Goal: Task Accomplishment & Management: Complete application form

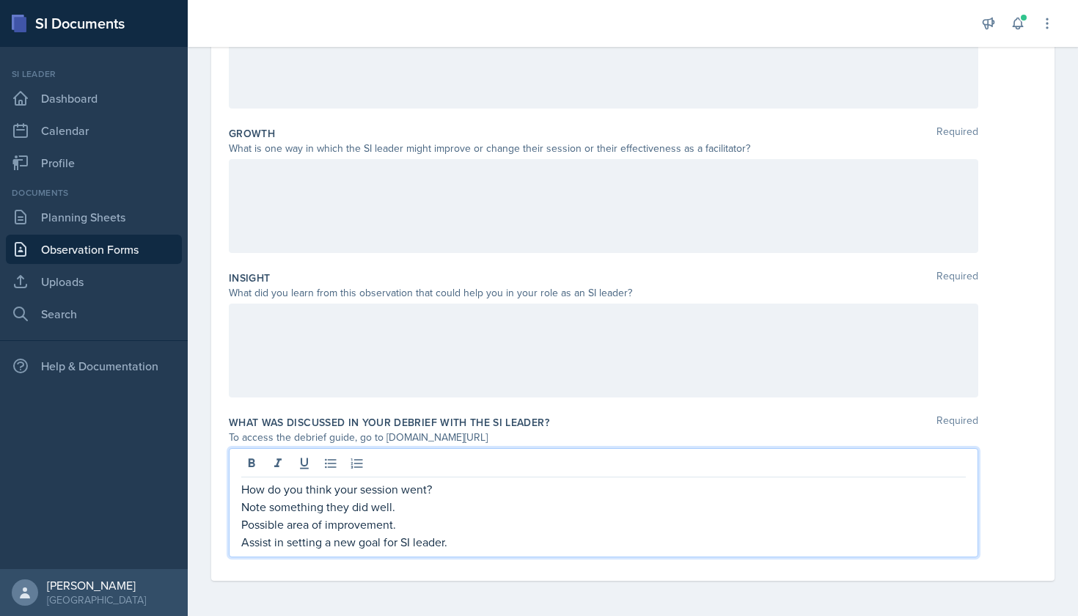
scroll to position [332, 0]
click at [494, 488] on p "How do you think your session went?" at bounding box center [603, 489] width 725 height 18
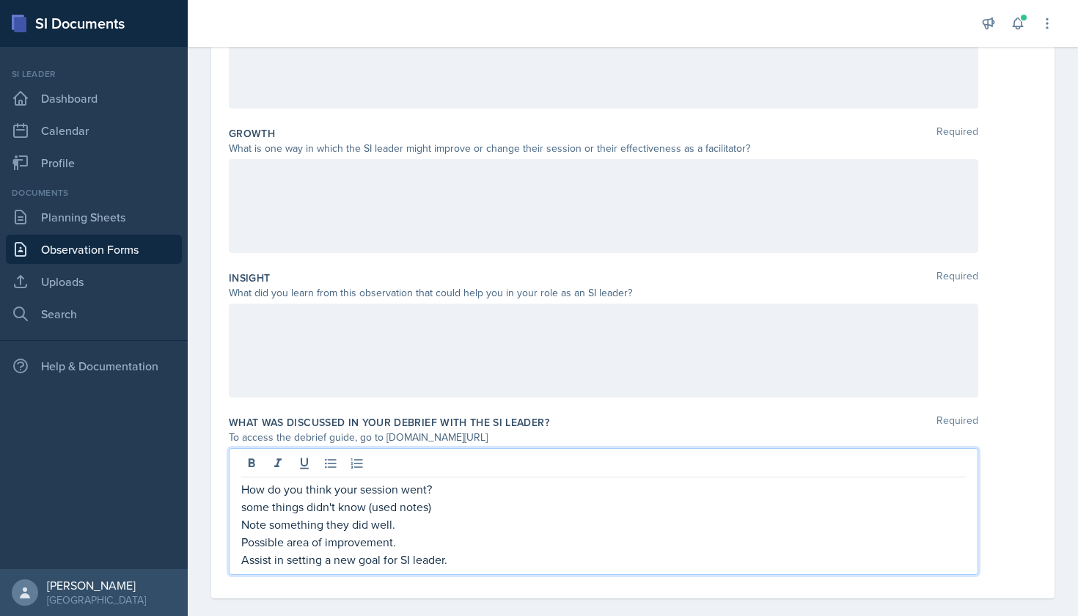
click at [306, 510] on p "some things didn't know (used notes)" at bounding box center [603, 507] width 725 height 18
click at [461, 508] on p "some things SI didn't know (used notes)" at bounding box center [603, 507] width 725 height 18
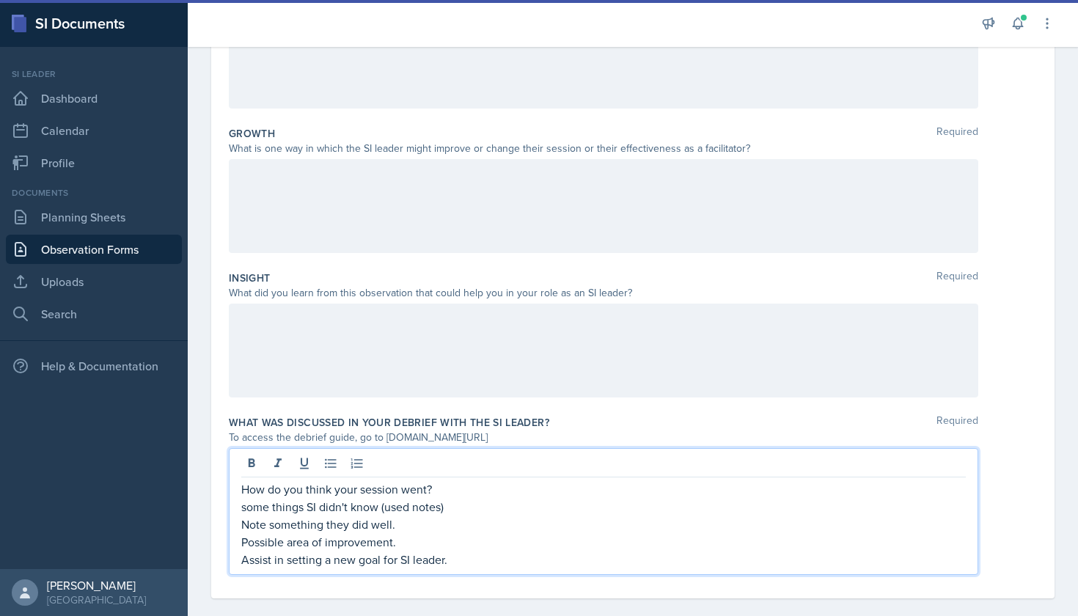
drag, startPoint x: 243, startPoint y: 507, endPoint x: 249, endPoint y: 520, distance: 14.2
click at [243, 507] on p "some things SI didn't know (used notes)" at bounding box center [603, 507] width 725 height 18
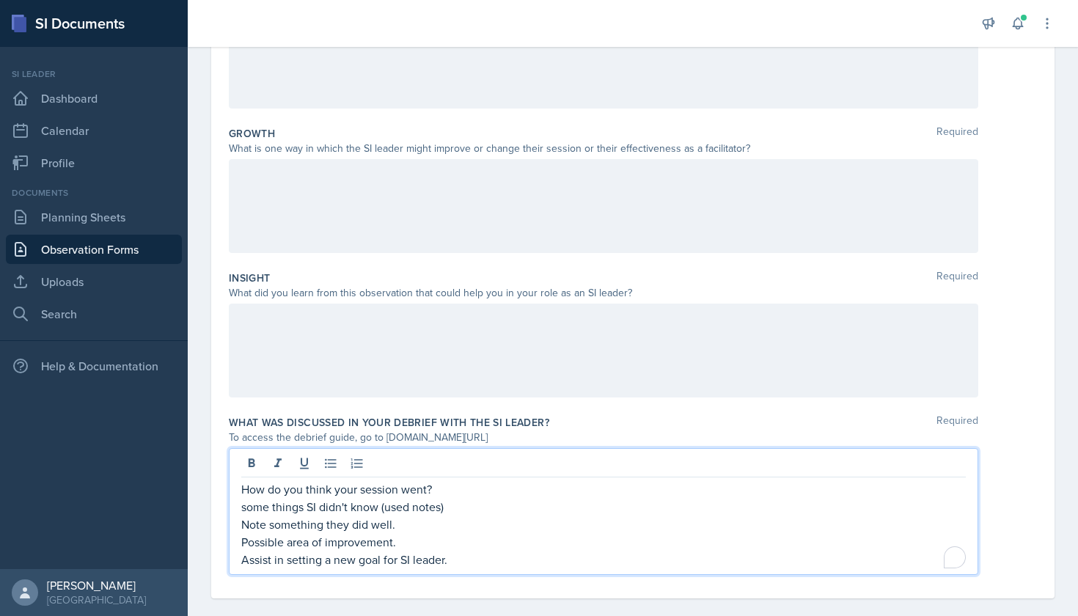
click at [447, 511] on p "some things SI didn't know (used notes)" at bounding box center [603, 507] width 725 height 18
click at [421, 524] on p "Note something they did well." at bounding box center [603, 525] width 725 height 18
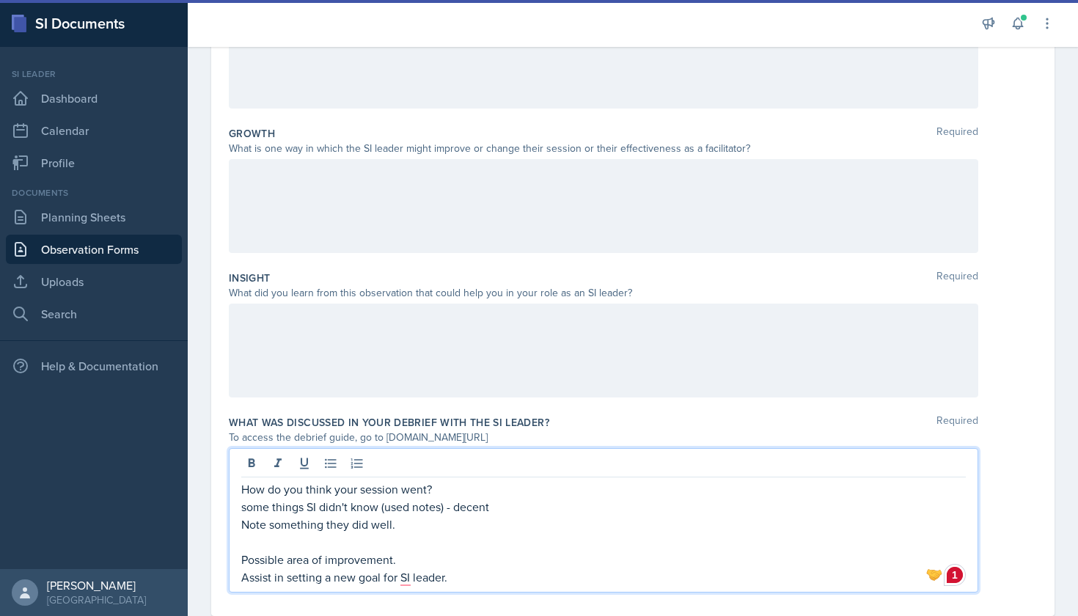
click at [372, 535] on p at bounding box center [603, 542] width 725 height 18
click at [407, 568] on p "Possible area of improvement." at bounding box center [603, 560] width 725 height 18
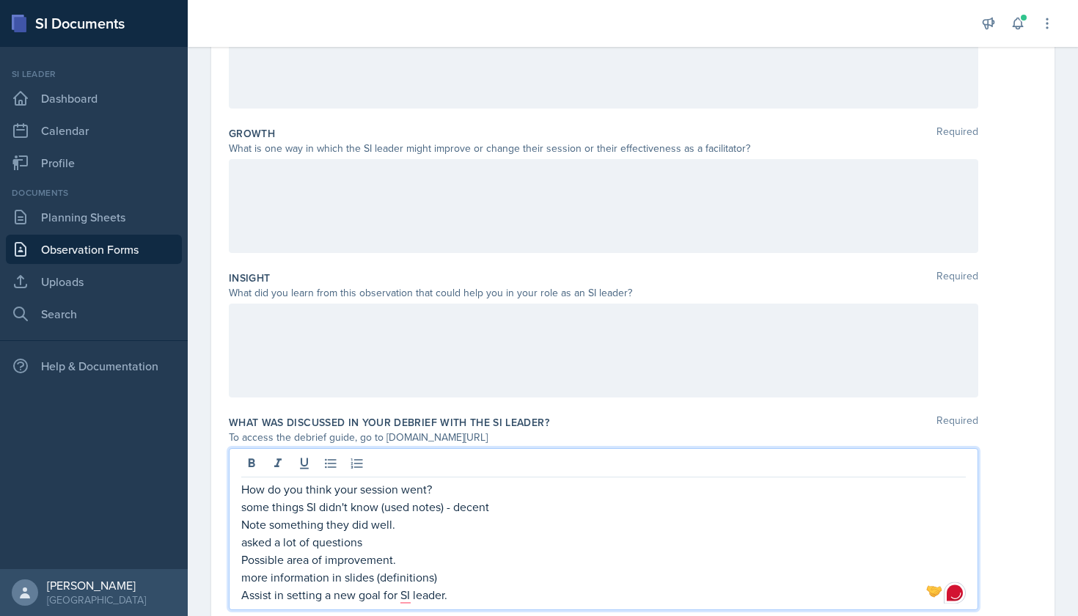
scroll to position [354, 0]
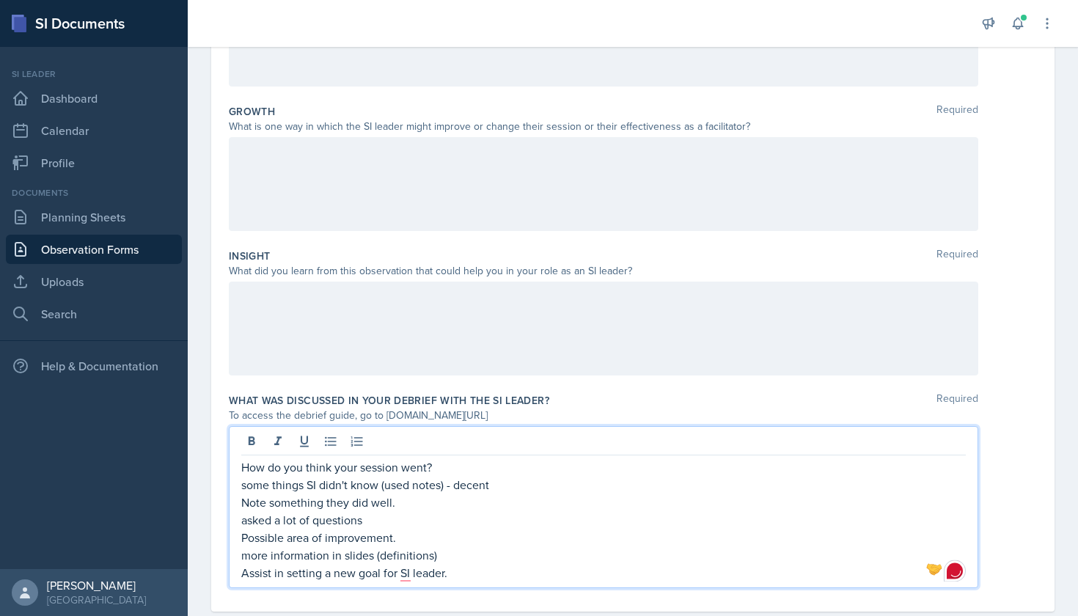
click at [467, 576] on p "Assist in setting a new goal for SI leader." at bounding box center [603, 573] width 725 height 18
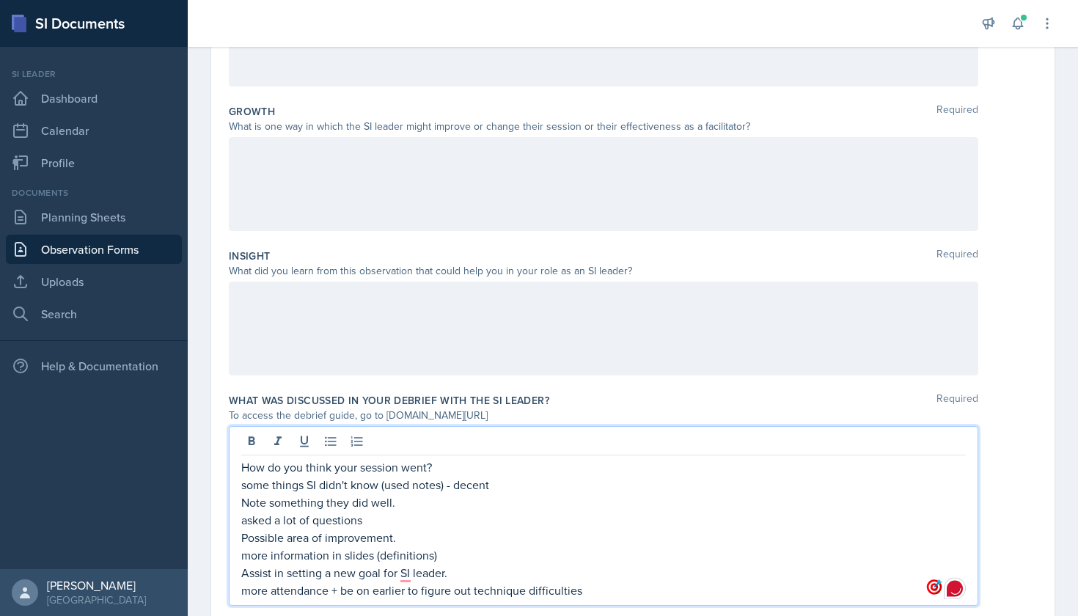
click at [530, 590] on p "more attendance + be on earlier to figure out technique difficulties" at bounding box center [603, 591] width 725 height 18
click at [621, 594] on p "more attendance + be on earlier to figure out technique difficulties" at bounding box center [603, 591] width 725 height 18
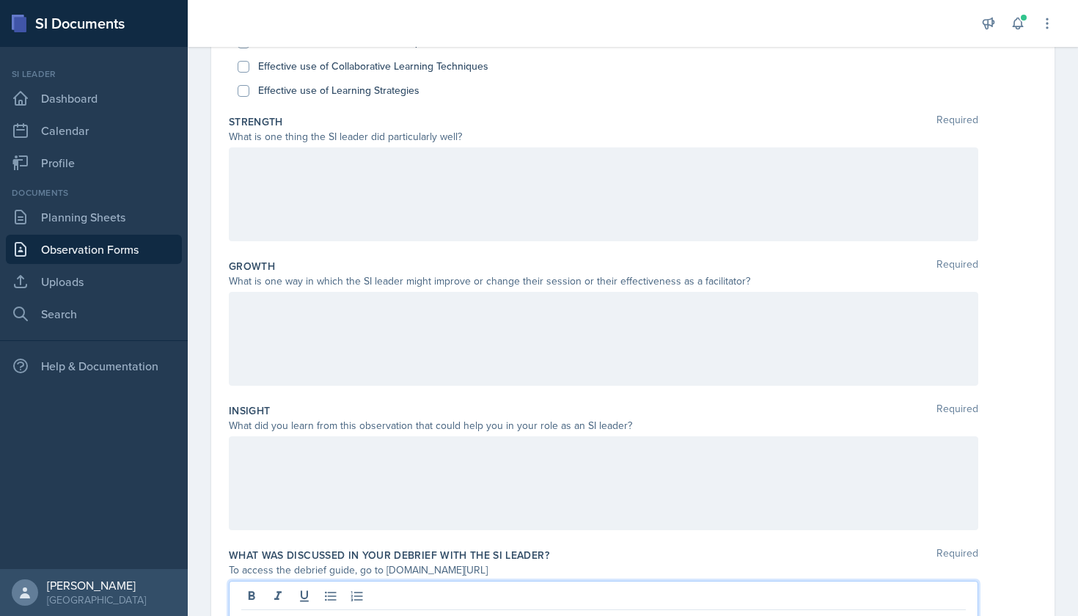
click at [331, 151] on div at bounding box center [604, 194] width 750 height 94
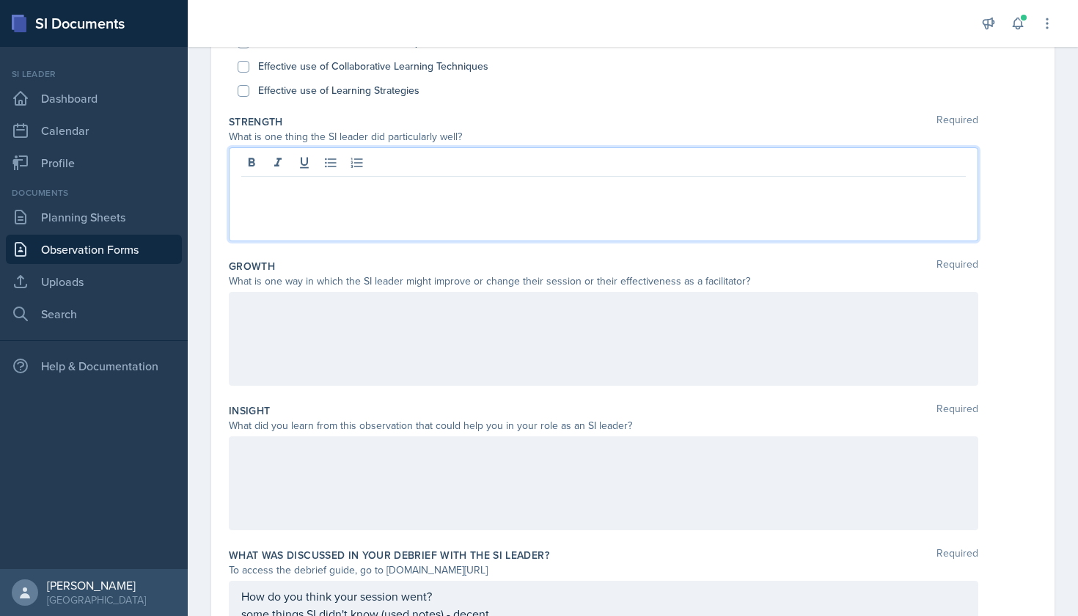
scroll to position [18, 0]
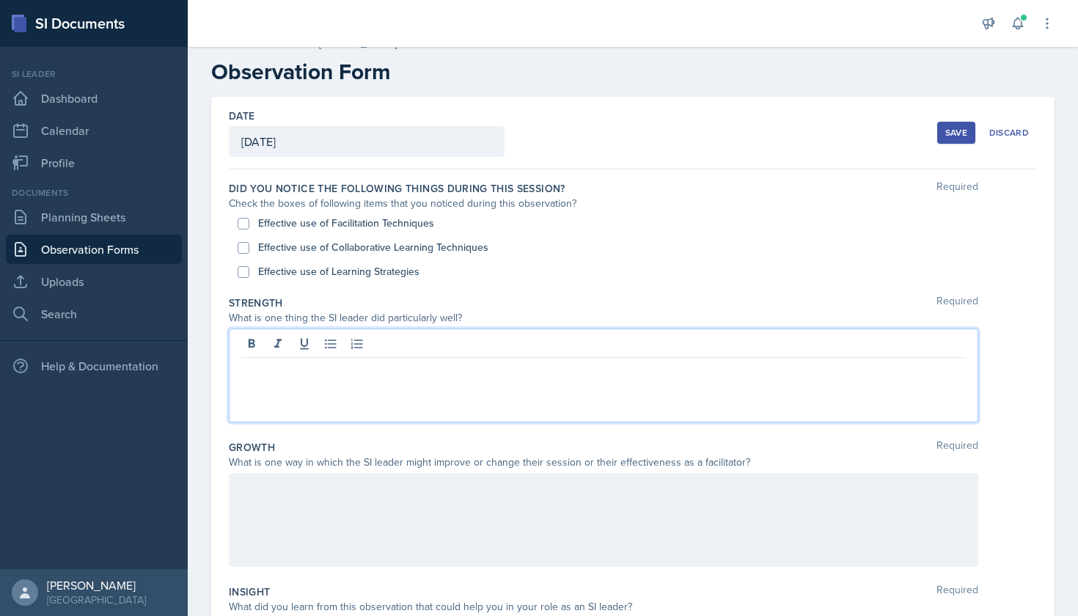
click at [367, 223] on label "Effective use of Facilitation Techniques" at bounding box center [346, 223] width 176 height 15
click at [249, 223] on input "Effective use of Facilitation Techniques" at bounding box center [244, 224] width 12 height 12
checkbox input "true"
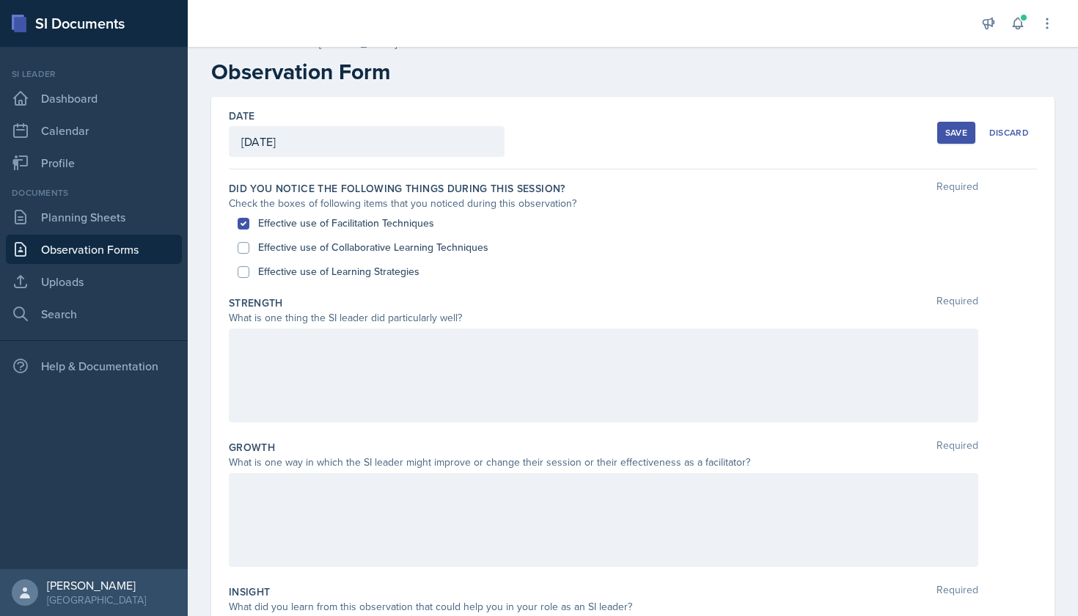
click at [401, 271] on label "Effective use of Learning Strategies" at bounding box center [338, 271] width 161 height 15
click at [249, 271] on input "Effective use of Learning Strategies" at bounding box center [244, 272] width 12 height 12
checkbox input "true"
click at [388, 369] on div at bounding box center [604, 376] width 750 height 94
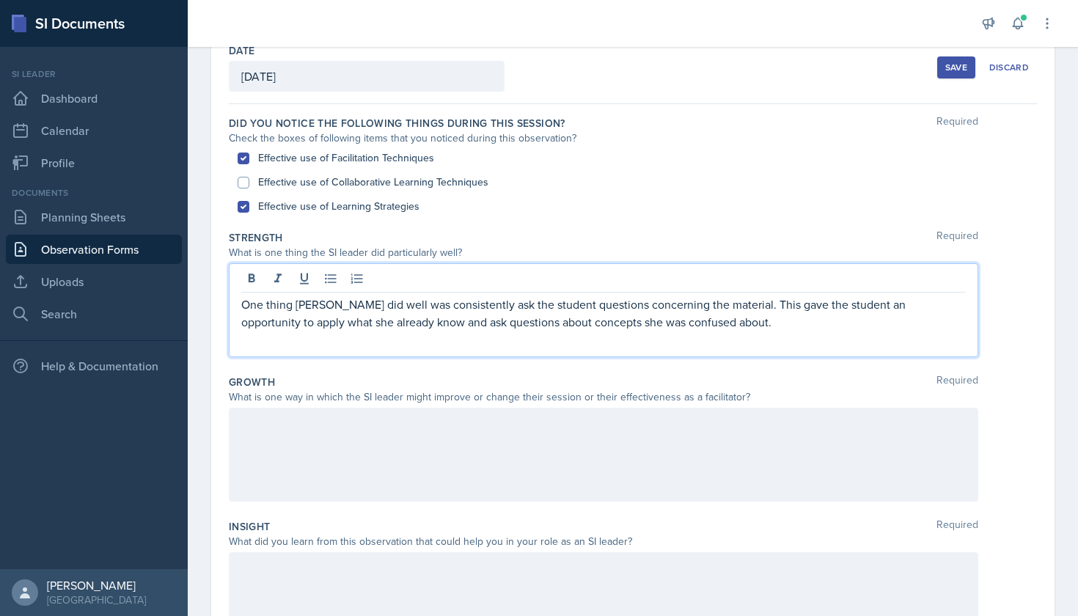
scroll to position [84, 0]
click at [480, 440] on div at bounding box center [604, 454] width 750 height 94
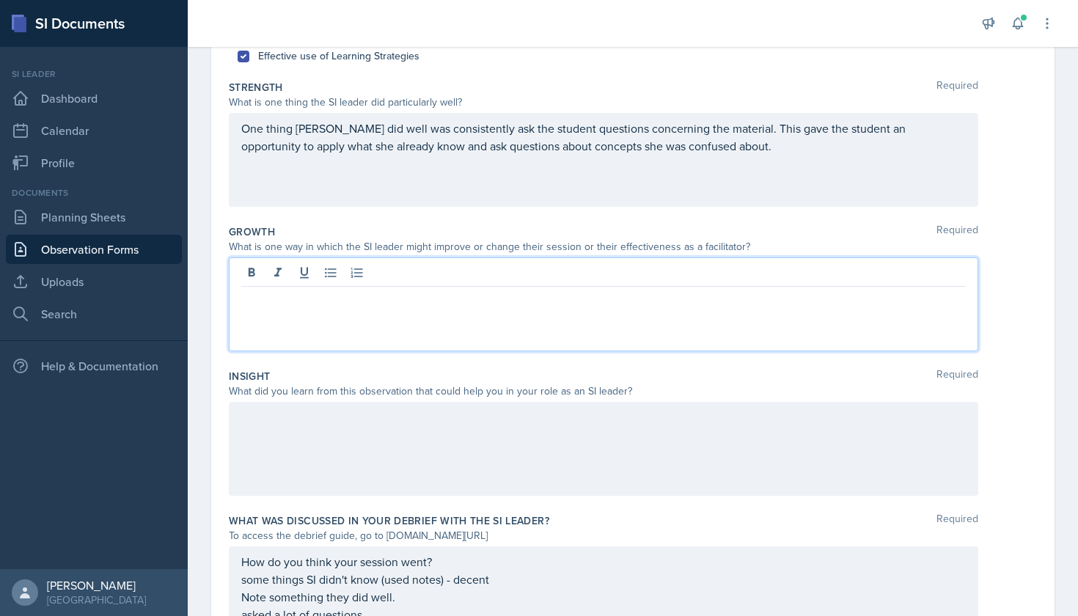
scroll to position [232, 0]
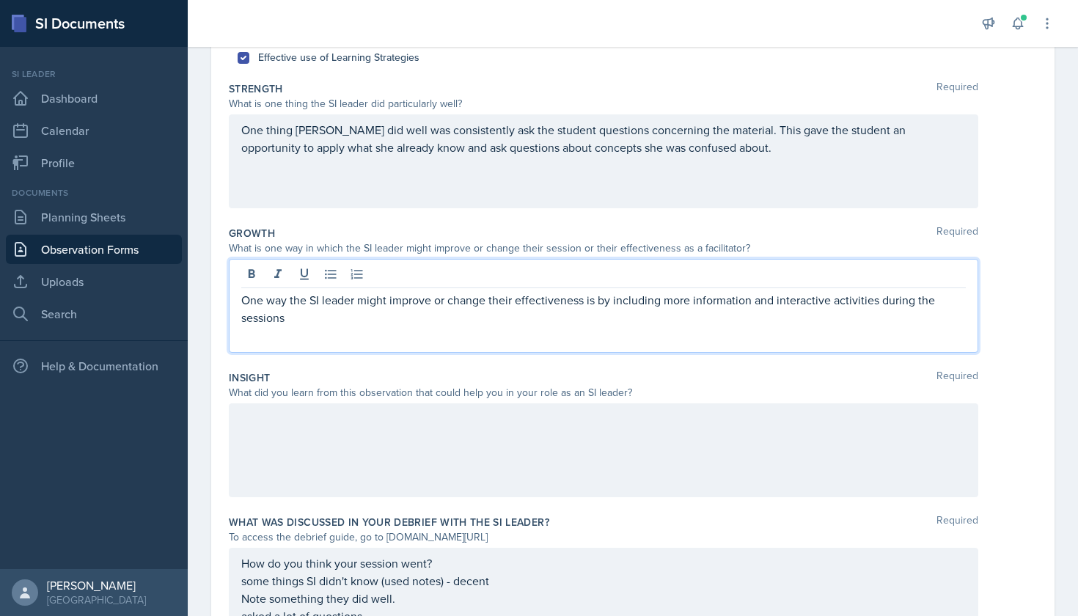
click at [904, 312] on p "One way the SI leader might improve or change their effectiveness is by includi…" at bounding box center [603, 308] width 725 height 35
click at [659, 434] on div at bounding box center [604, 450] width 750 height 94
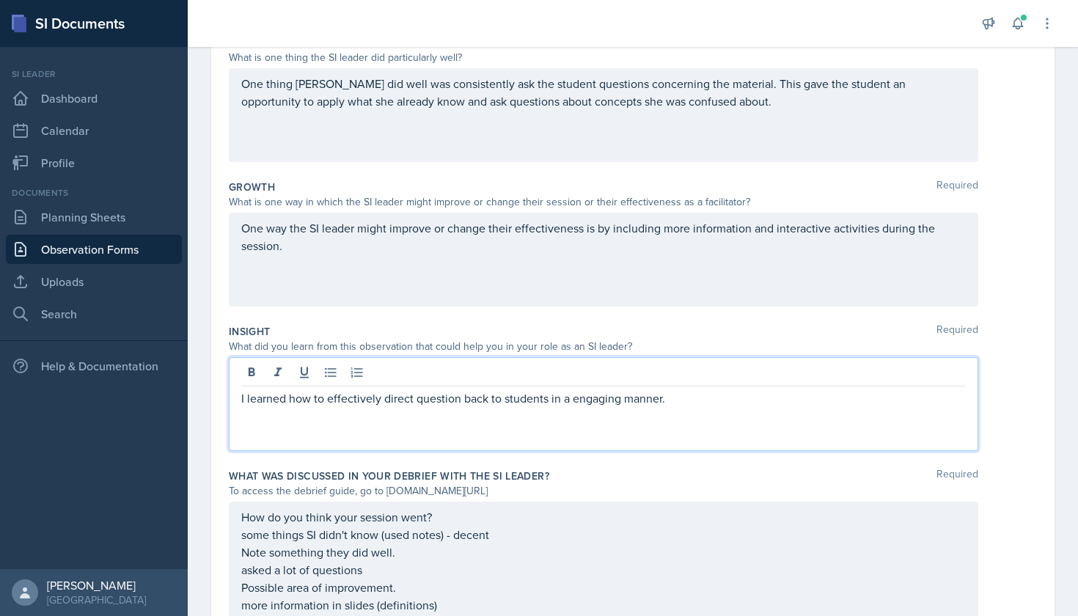
scroll to position [331, 0]
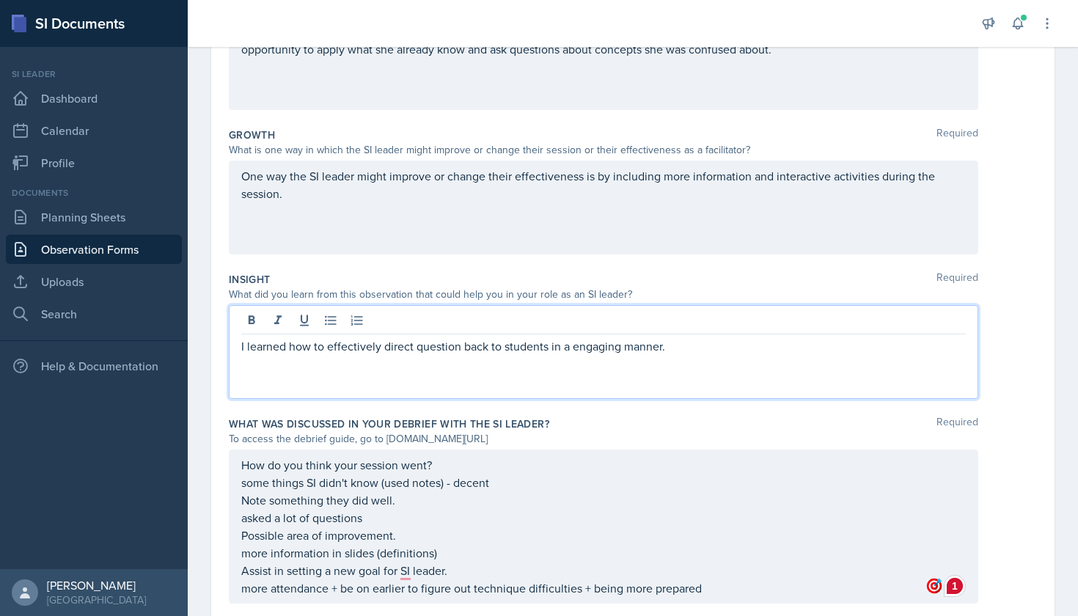
click at [458, 471] on div "How do you think your session went? some things SI didn't know (used notes) - d…" at bounding box center [604, 527] width 750 height 154
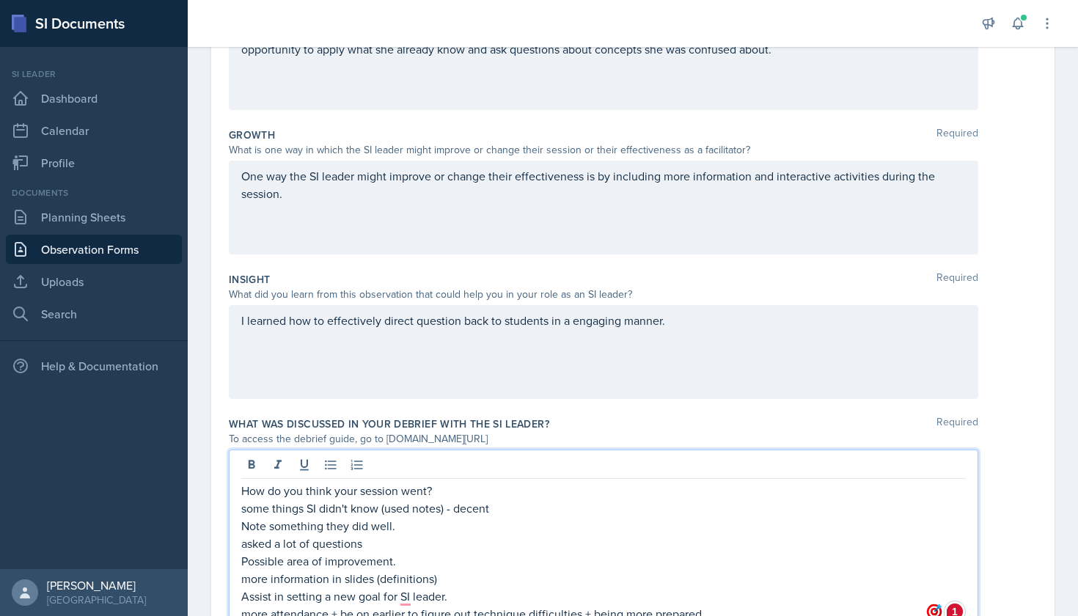
scroll to position [367, 0]
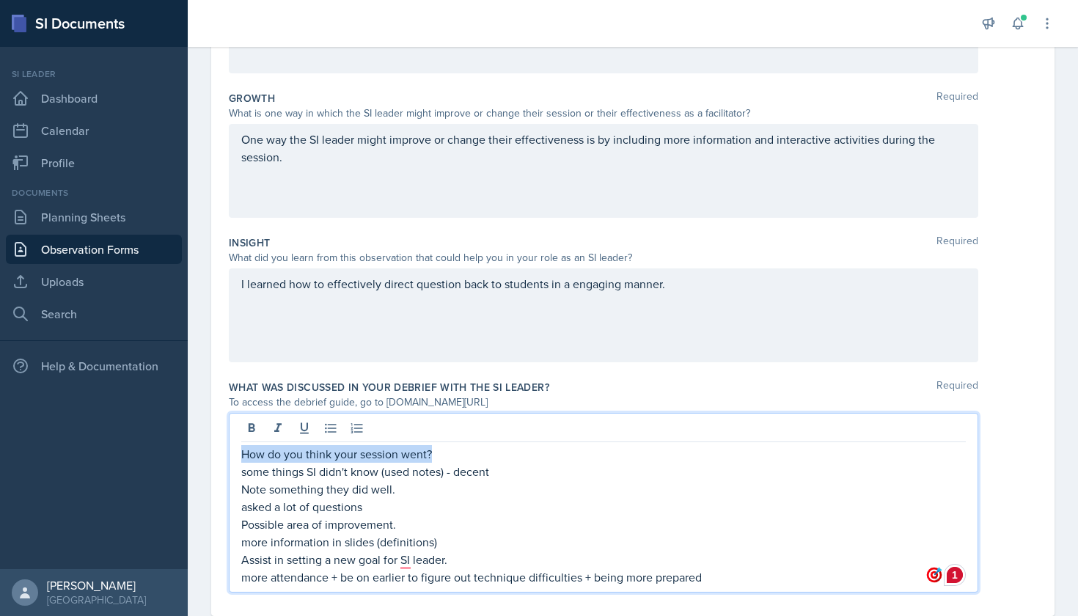
drag, startPoint x: 439, startPoint y: 455, endPoint x: 238, endPoint y: 450, distance: 201.7
click at [238, 450] on div "How do you think your session went? some things SI didn't know (used notes) - d…" at bounding box center [604, 503] width 750 height 180
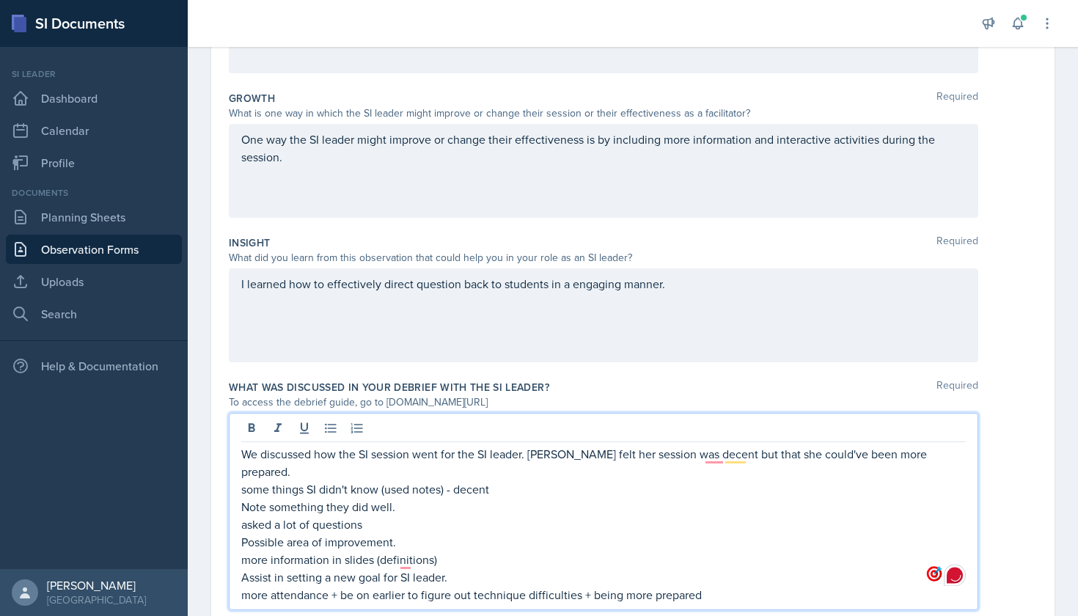
click at [714, 480] on p "some things SI didn't know (used notes) - decent" at bounding box center [603, 489] width 725 height 18
click at [706, 447] on p "We discussed how the SI session went for the SI leader. [PERSON_NAME] felt her …" at bounding box center [603, 462] width 725 height 35
drag, startPoint x: 508, startPoint y: 475, endPoint x: 252, endPoint y: 475, distance: 256.0
click at [252, 480] on p "some things SI didn't know (used notes) - decent" at bounding box center [603, 489] width 725 height 18
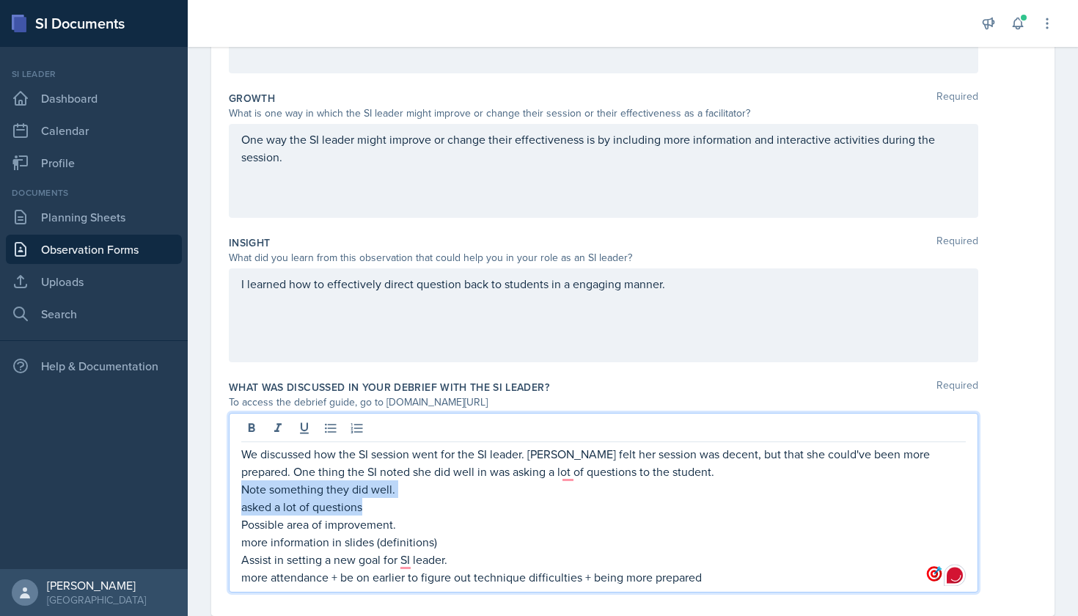
drag, startPoint x: 367, startPoint y: 512, endPoint x: 244, endPoint y: 489, distance: 124.6
click at [244, 489] on div "We discussed how the SI session went for the SI leader. [PERSON_NAME] felt her …" at bounding box center [603, 515] width 725 height 141
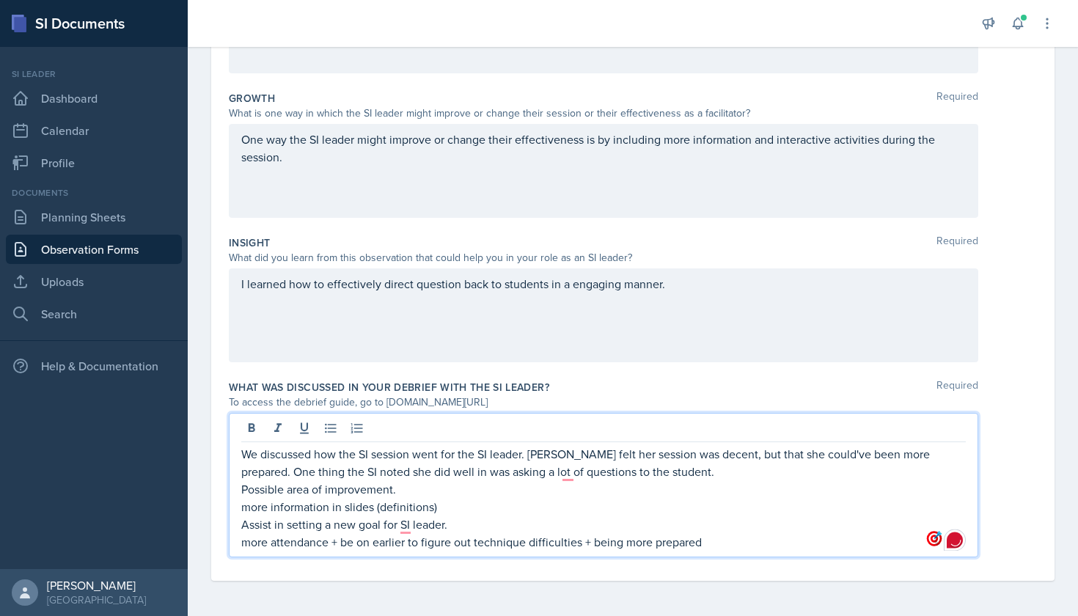
click at [565, 466] on p "We discussed how the SI session went for the SI leader. [PERSON_NAME] felt her …" at bounding box center [603, 462] width 725 height 35
click at [673, 477] on p "We discussed how the SI session went for the SI leader. [PERSON_NAME] felt her …" at bounding box center [603, 462] width 725 height 35
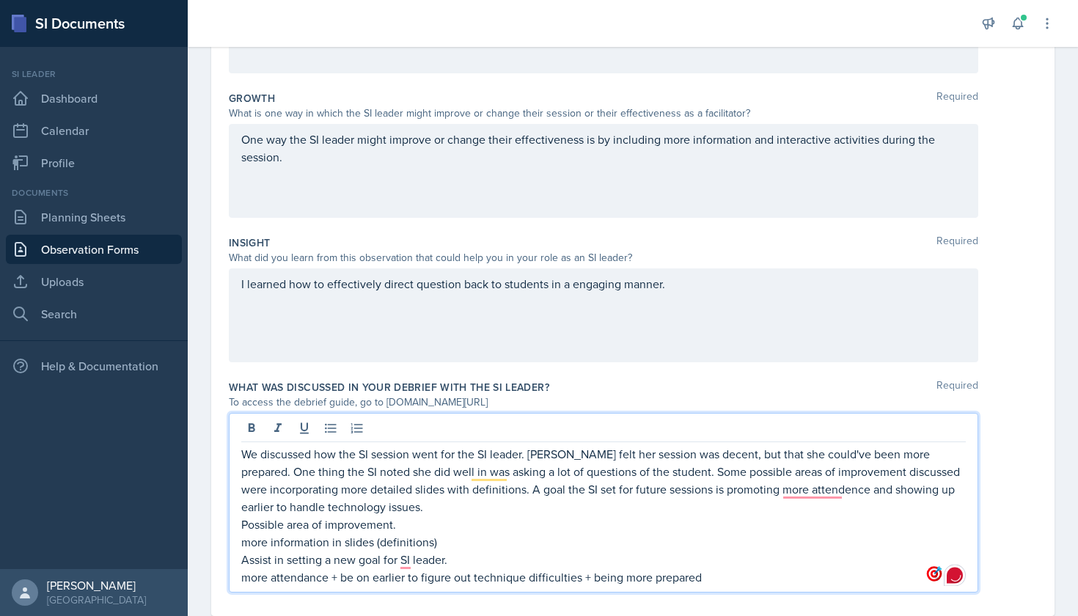
drag, startPoint x: 736, startPoint y: 577, endPoint x: 214, endPoint y: 527, distance: 523.9
click at [214, 527] on div "Date [DATE] [DATE] 31 1 2 3 4 5 6 7 8 9 10 11 12 13 14 15 16 17 18 19 20 21 22 …" at bounding box center [632, 182] width 843 height 868
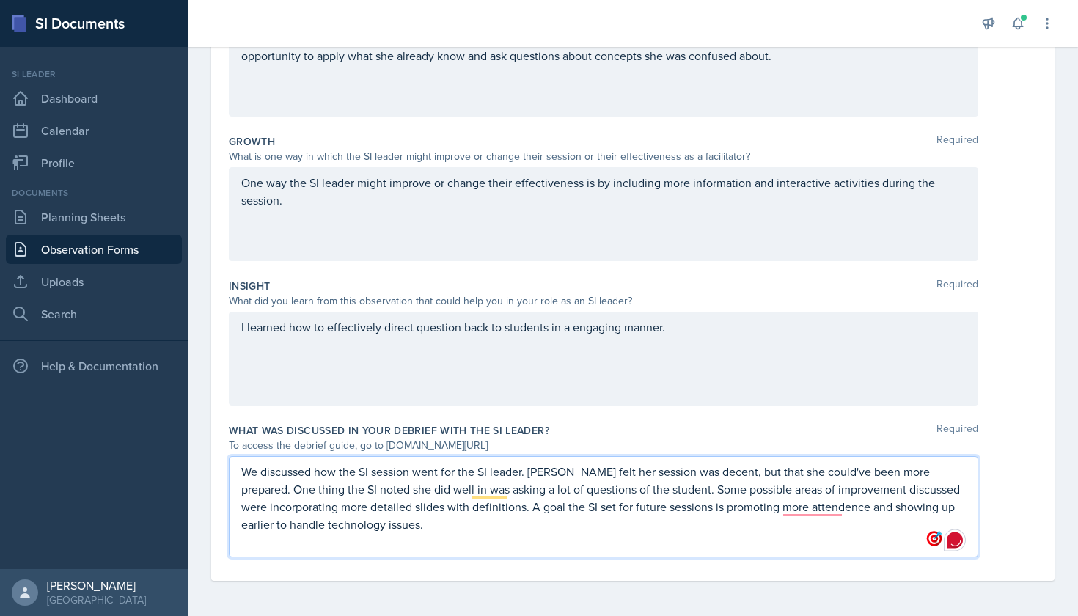
scroll to position [324, 0]
click at [821, 505] on p "We discussed how the SI session went for the SI leader. [PERSON_NAME] felt her …" at bounding box center [603, 498] width 725 height 70
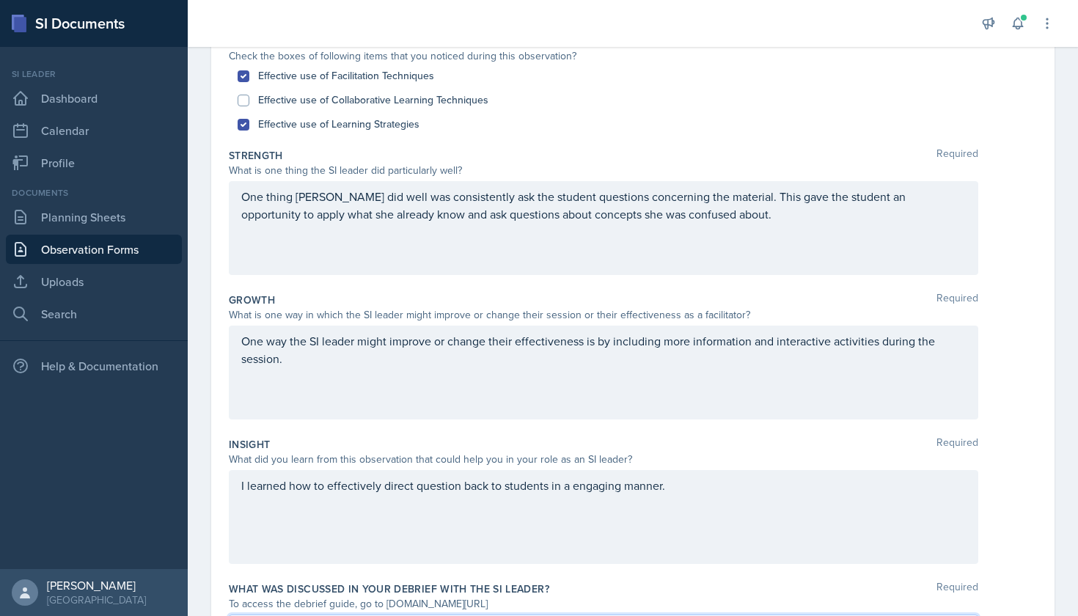
scroll to position [167, 0]
click at [351, 210] on div "One thing [PERSON_NAME] did well was consistently ask the student questions con…" at bounding box center [604, 227] width 750 height 94
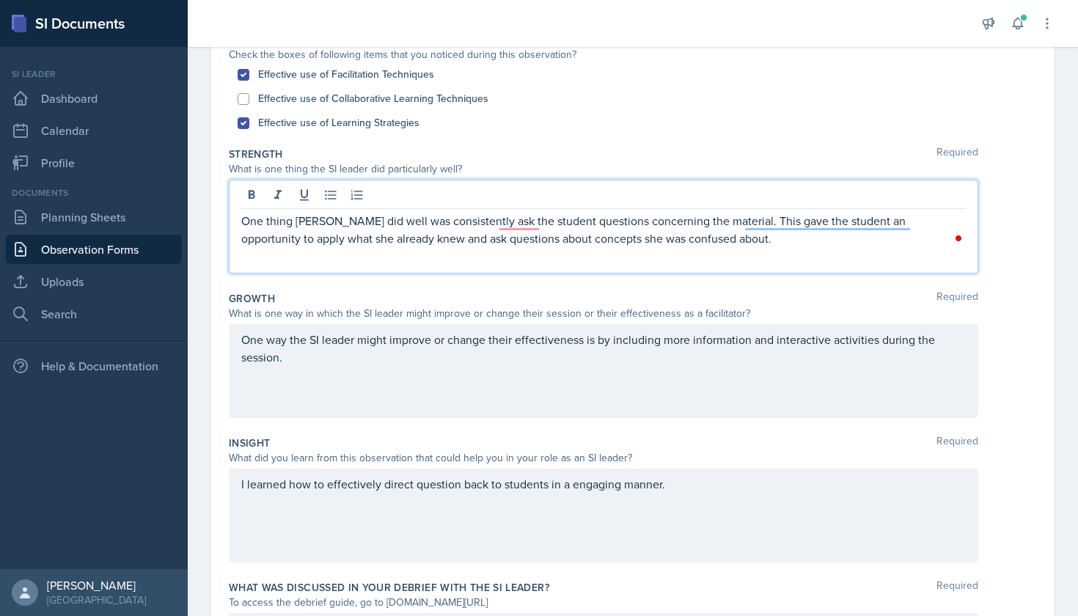
click at [511, 232] on p "One thing [PERSON_NAME] did well was consistently ask the student questions con…" at bounding box center [603, 229] width 725 height 35
click at [520, 210] on div "One thing [PERSON_NAME] did well was consistently ask the student questions con…" at bounding box center [604, 227] width 750 height 94
click at [521, 234] on p "One thing [PERSON_NAME] did well was consistently ask the student questions con…" at bounding box center [603, 229] width 725 height 35
click at [523, 221] on p "One thing [PERSON_NAME] did well was consistently ask the student questions con…" at bounding box center [603, 229] width 725 height 35
click at [725, 268] on div "One thing [PERSON_NAME] did well was consistently ask the student questions con…" at bounding box center [604, 227] width 750 height 94
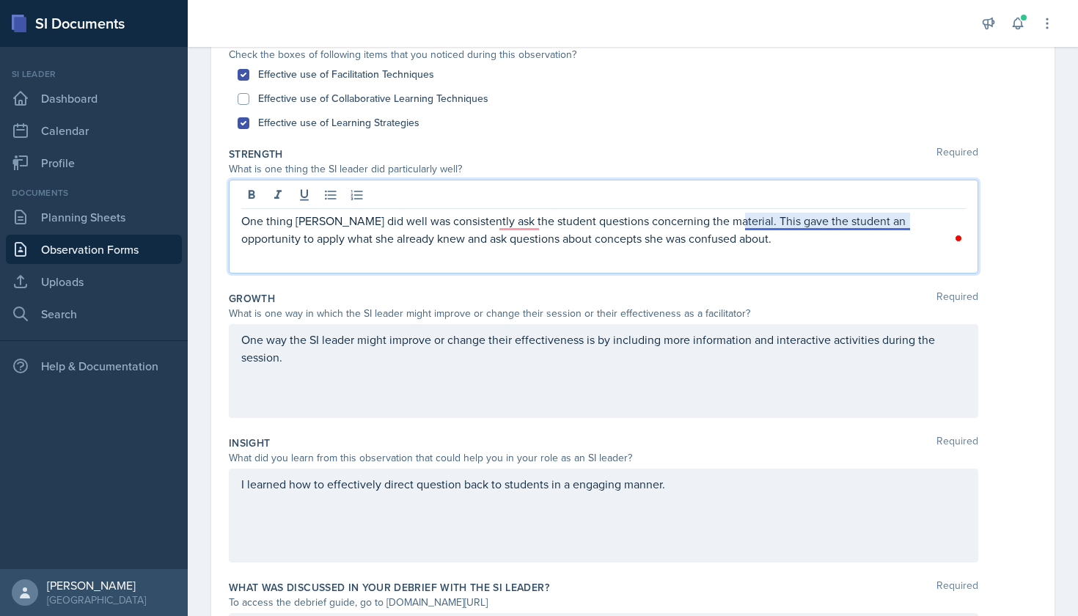
click at [775, 213] on p "One thing [PERSON_NAME] did well was consistently ask the student questions con…" at bounding box center [603, 229] width 725 height 35
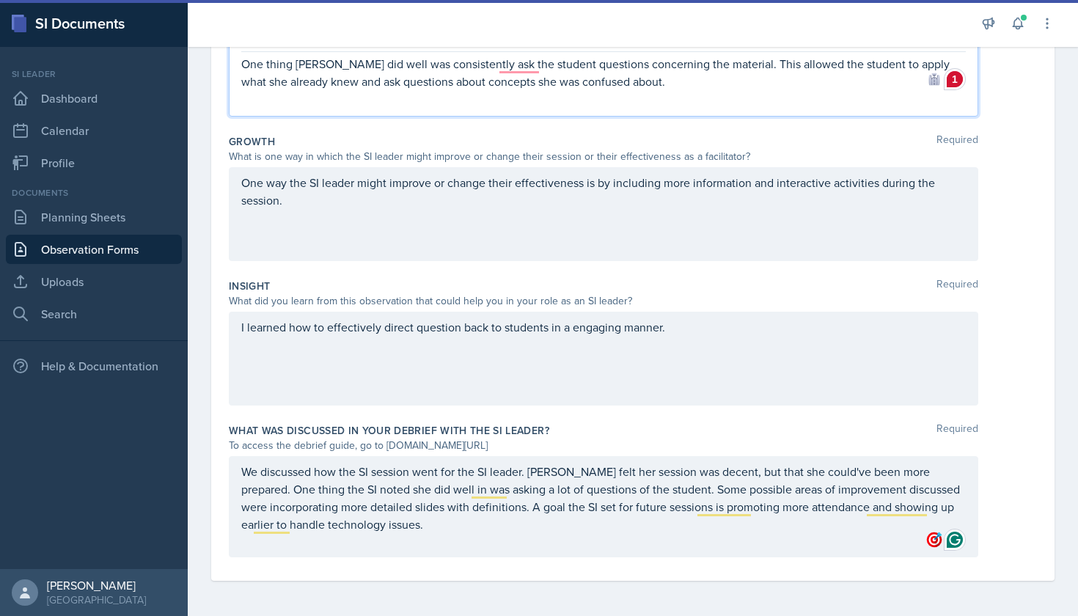
scroll to position [324, 0]
click at [569, 327] on div "I learned how to effectively direct question back to students in a engaging man…" at bounding box center [604, 359] width 750 height 94
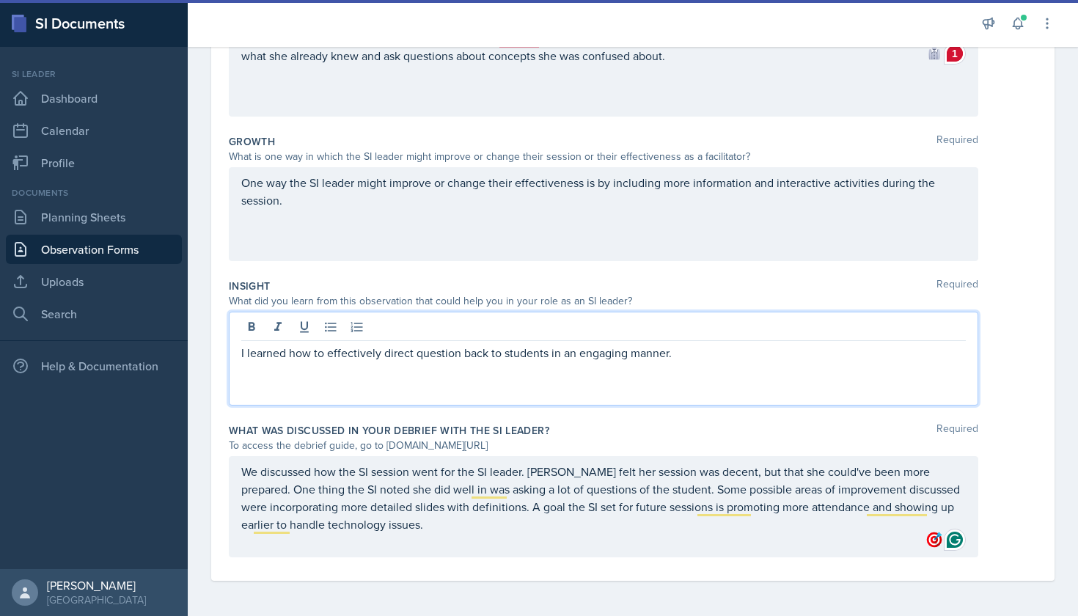
click at [689, 543] on div "We discussed how the SI session went for the SI leader. [PERSON_NAME] felt her …" at bounding box center [603, 507] width 725 height 88
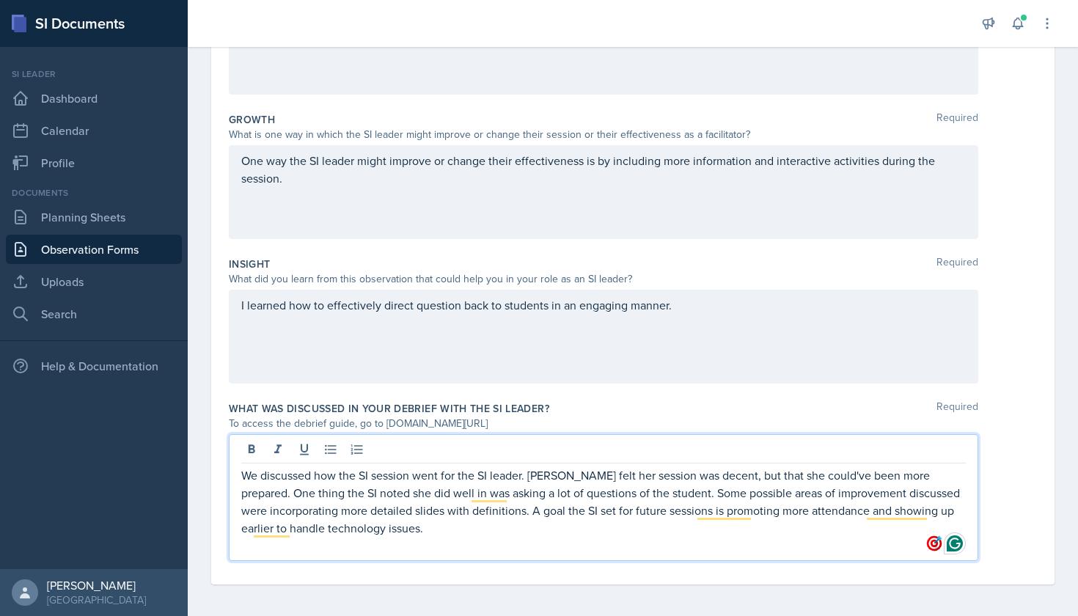
scroll to position [348, 0]
click at [527, 471] on p "We discussed how the SI session went for the SI leader. [PERSON_NAME] felt her …" at bounding box center [603, 500] width 725 height 70
click at [574, 486] on p "We discussed how the SI session went for the SI leader; [PERSON_NAME] felt her …" at bounding box center [603, 500] width 725 height 70
click at [568, 491] on p "We discussed how the SI session went for the SI leader; [PERSON_NAME] felt her …" at bounding box center [603, 500] width 725 height 70
drag, startPoint x: 635, startPoint y: 490, endPoint x: 556, endPoint y: 490, distance: 79.2
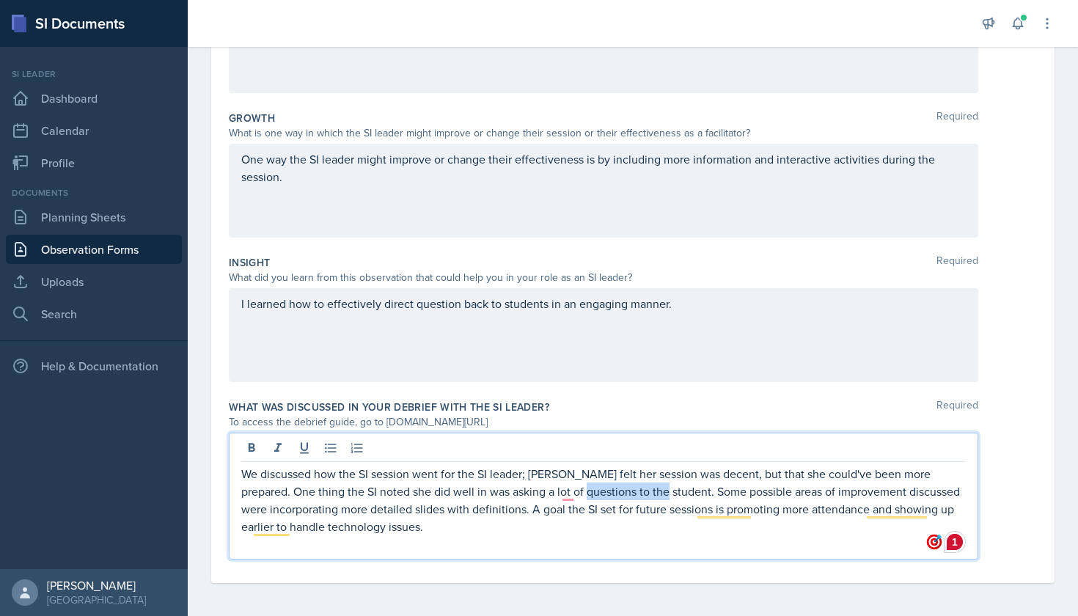
click at [556, 490] on p "We discussed how the SI session went for the SI leader; [PERSON_NAME] felt her …" at bounding box center [603, 500] width 725 height 70
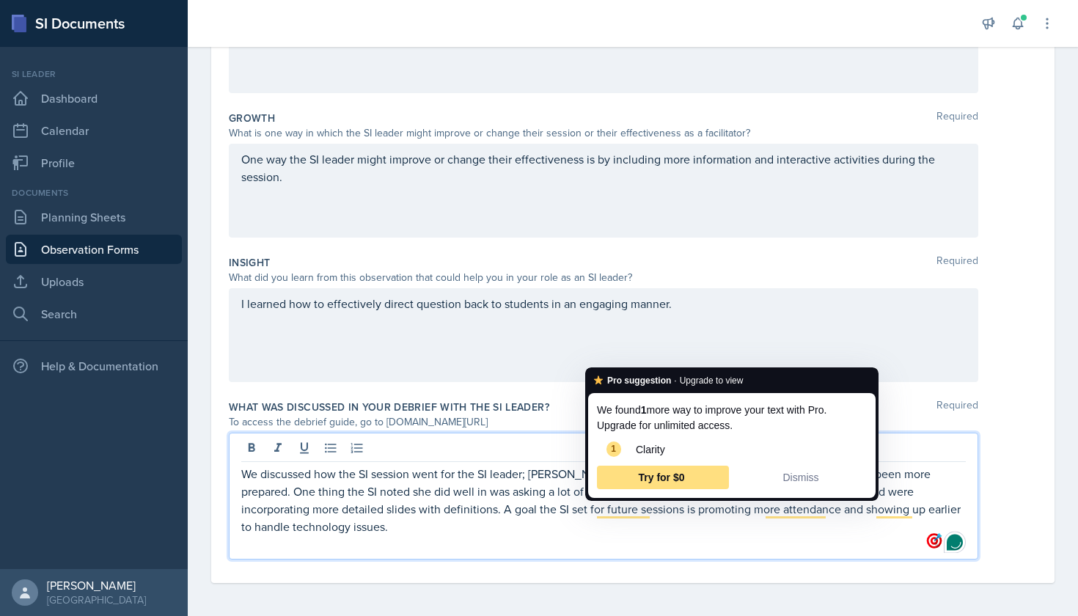
click at [596, 533] on p "We discussed how the SI session went for the SI leader; [PERSON_NAME] felt her …" at bounding box center [603, 500] width 725 height 70
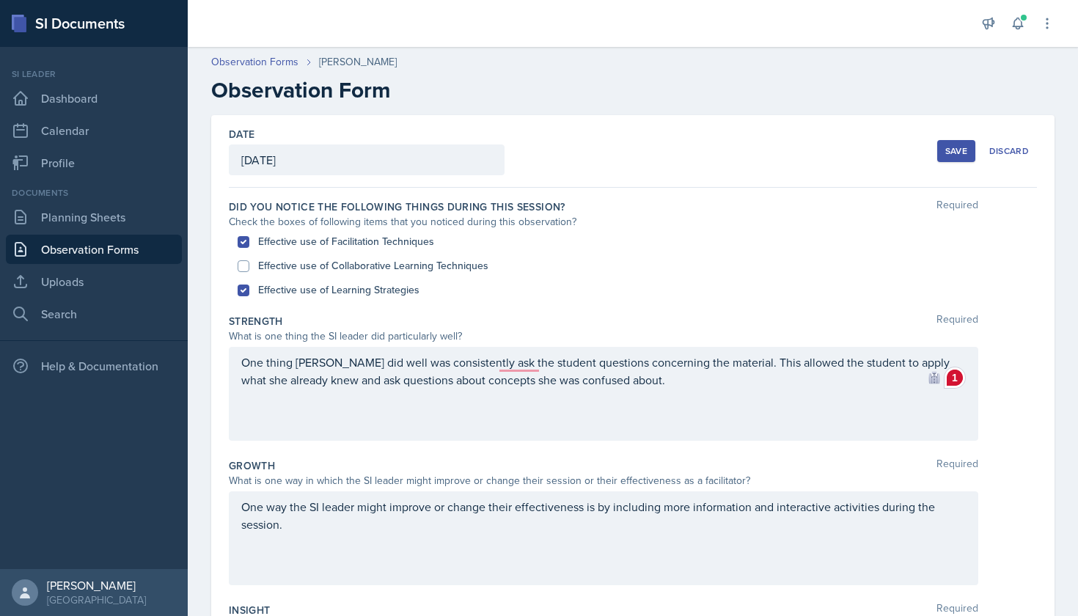
scroll to position [0, 0]
click at [964, 145] on div "Save" at bounding box center [956, 151] width 22 height 12
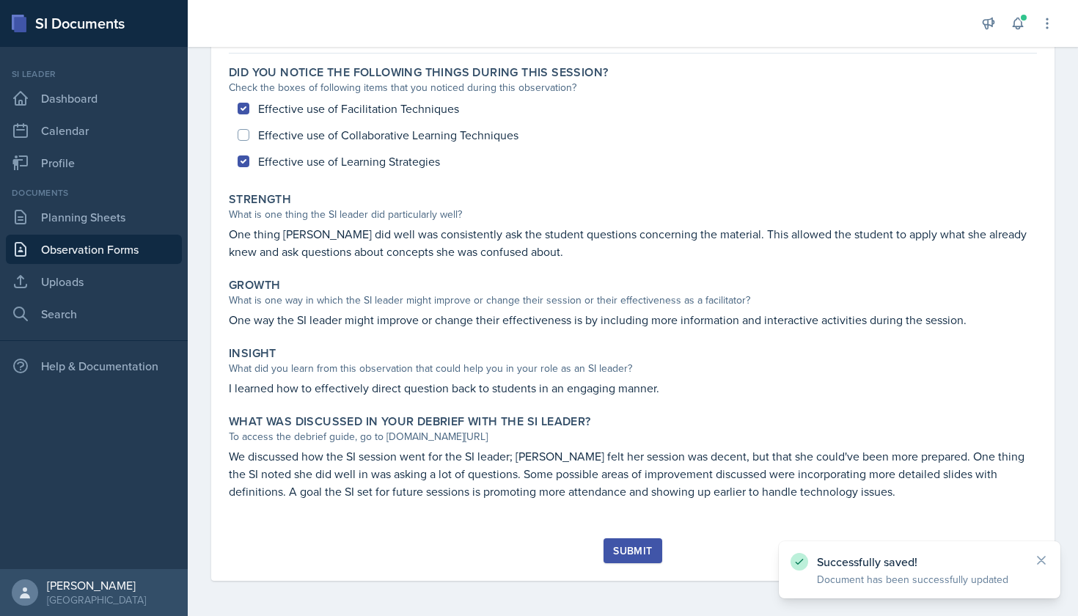
scroll to position [126, 0]
click at [623, 547] on div "Submit" at bounding box center [632, 551] width 39 height 12
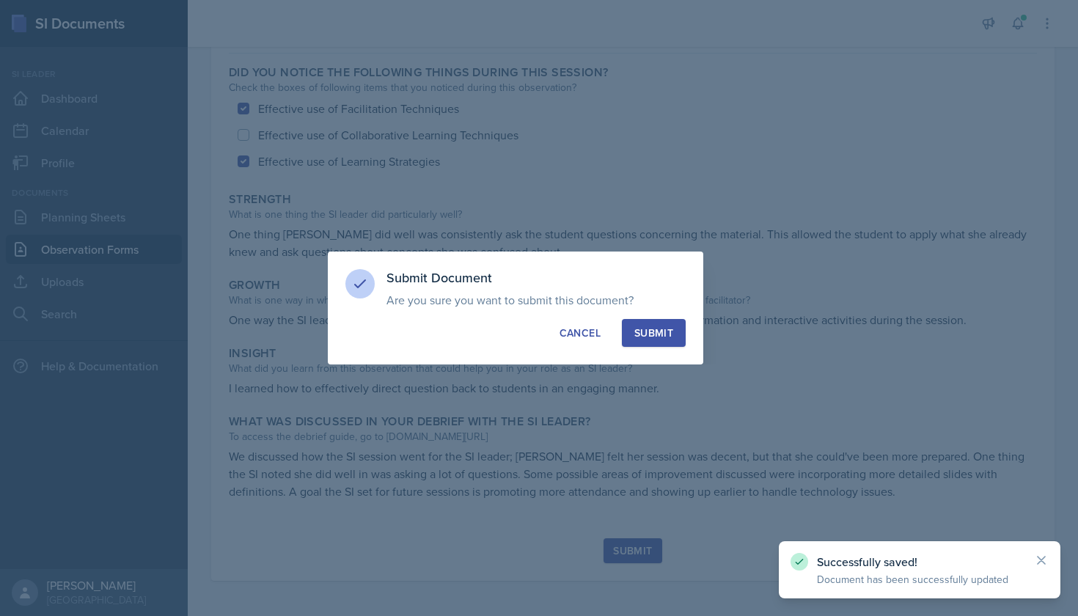
click at [656, 328] on div "Submit" at bounding box center [653, 333] width 39 height 15
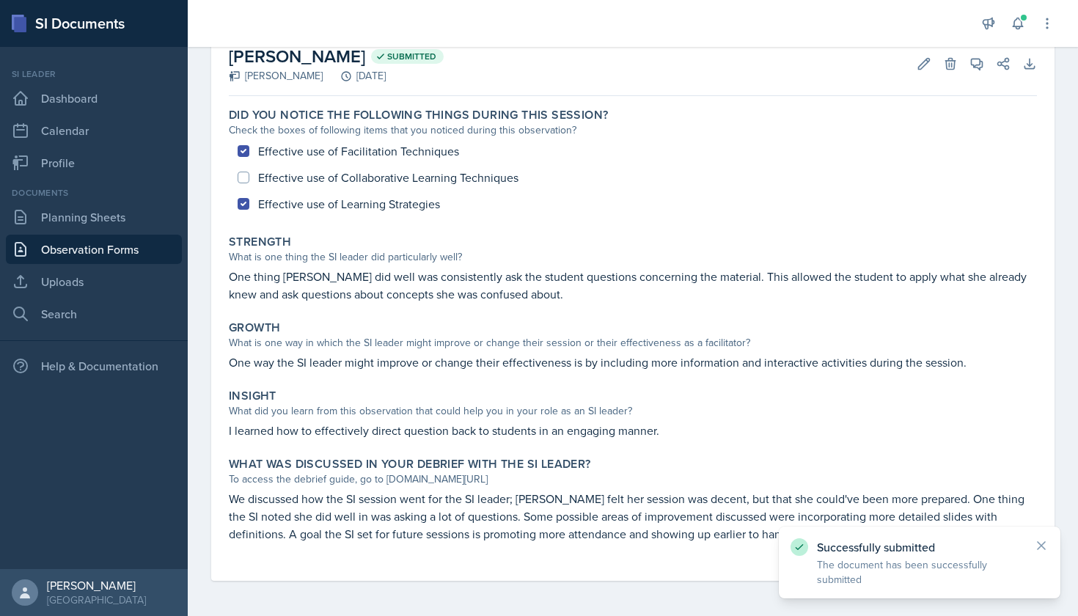
scroll to position [84, 0]
click at [128, 254] on link "Observation Forms" at bounding box center [94, 249] width 176 height 29
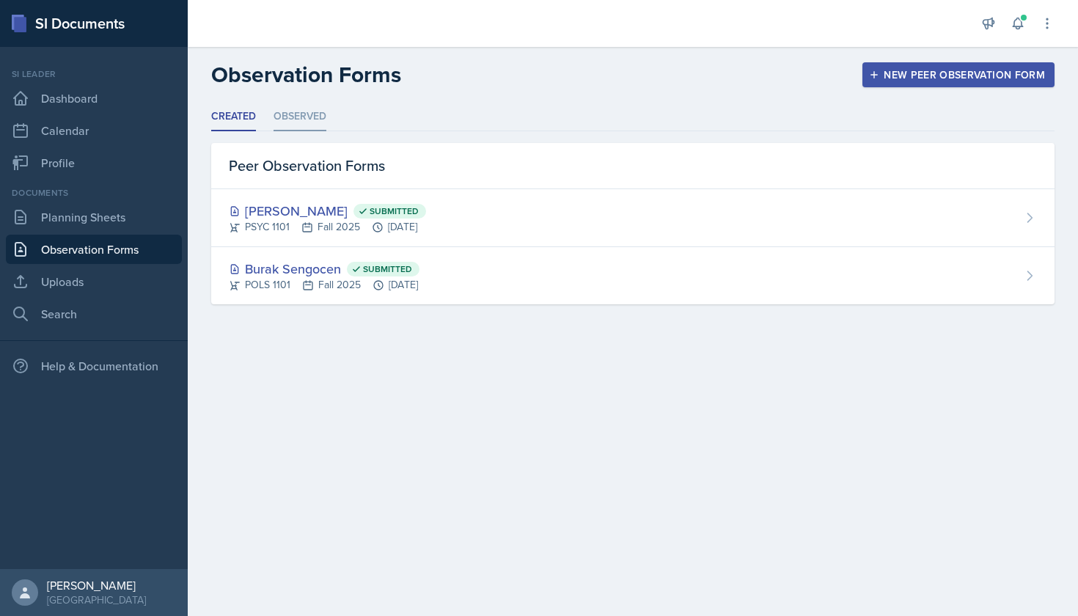
click at [298, 111] on li "Observed" at bounding box center [300, 117] width 53 height 29
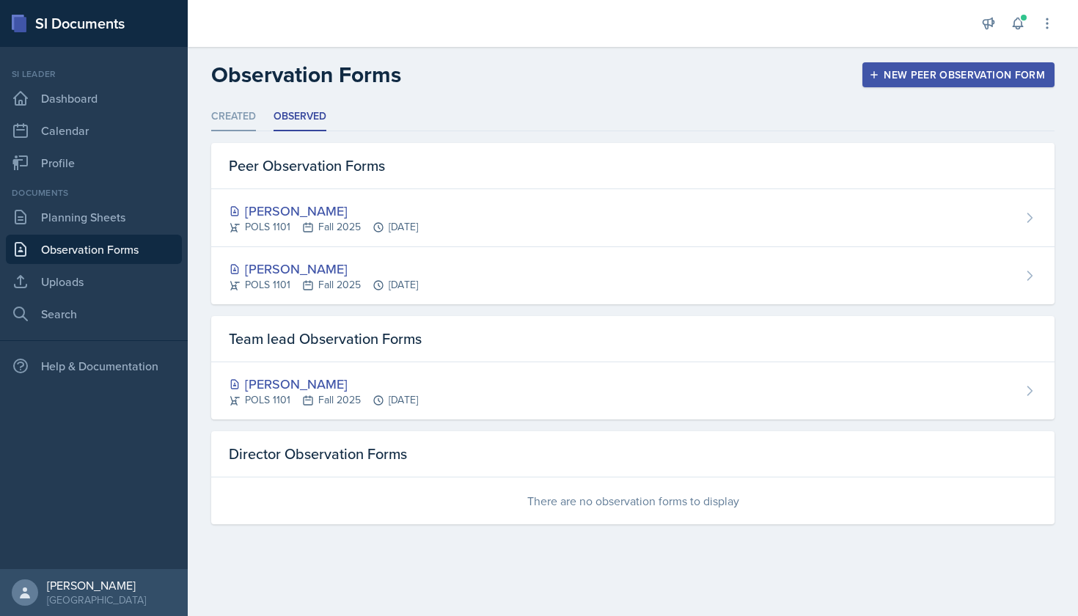
click at [241, 111] on li "Created" at bounding box center [233, 117] width 45 height 29
